Goal: Information Seeking & Learning: Find specific fact

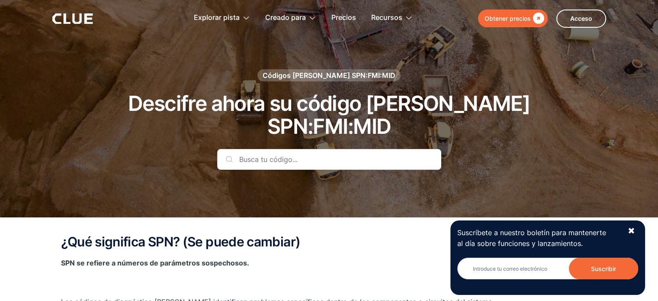
click at [274, 149] on input "text" at bounding box center [329, 159] width 224 height 21
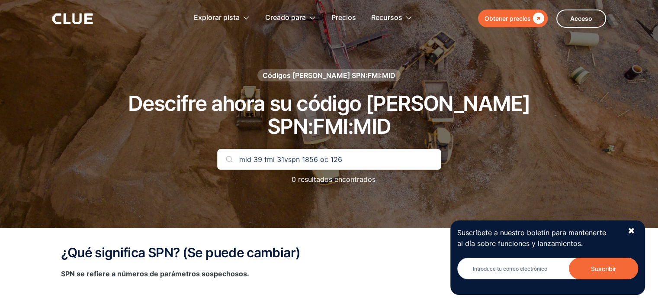
click at [289, 149] on input "mid 39 fmi 31vspn 1856 oc 126" at bounding box center [329, 159] width 224 height 21
click at [288, 149] on input "mid 39 fmi 31vspn 1856 oc 126" at bounding box center [329, 159] width 224 height 21
drag, startPoint x: 286, startPoint y: 136, endPoint x: 191, endPoint y: 131, distance: 95.0
click at [191, 131] on div "Códigos [PERSON_NAME] SPN:FMI:MID Descifre ahora su código [PERSON_NAME] SPN:FM…" at bounding box center [329, 131] width 511 height 124
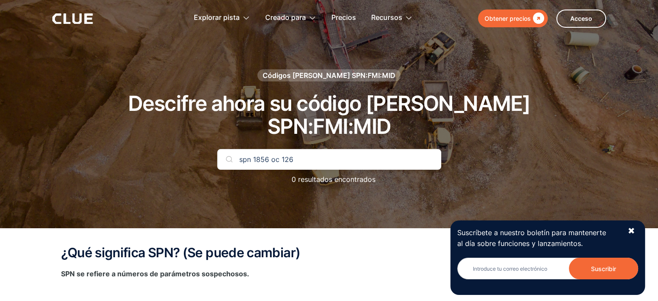
click at [307, 149] on input "spn 1856 oc 126" at bounding box center [329, 159] width 224 height 21
type input "spn 1856"
